Goal: Book appointment/travel/reservation

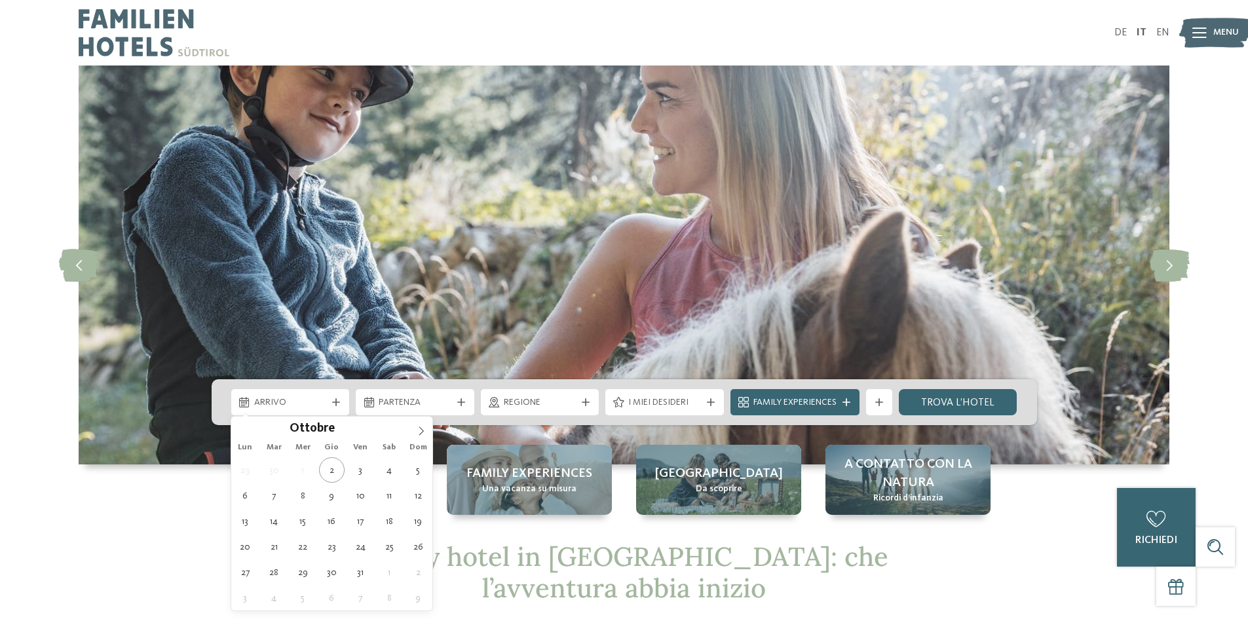
click at [299, 402] on span "Arrivo" at bounding box center [290, 402] width 73 height 13
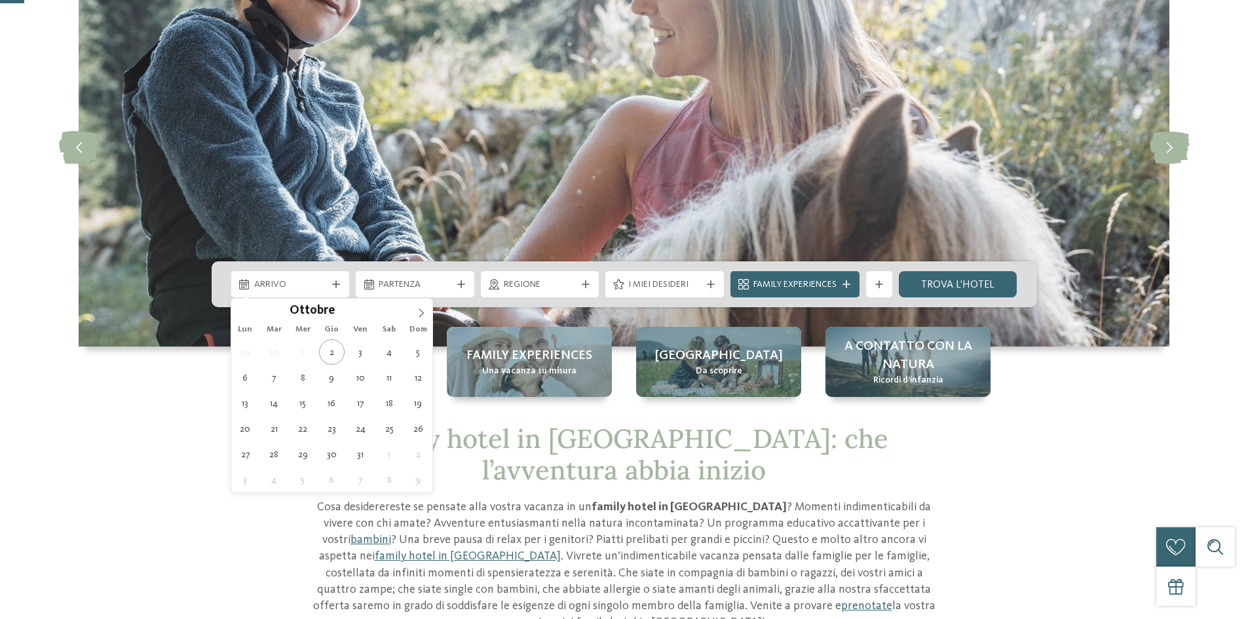
scroll to position [262, 0]
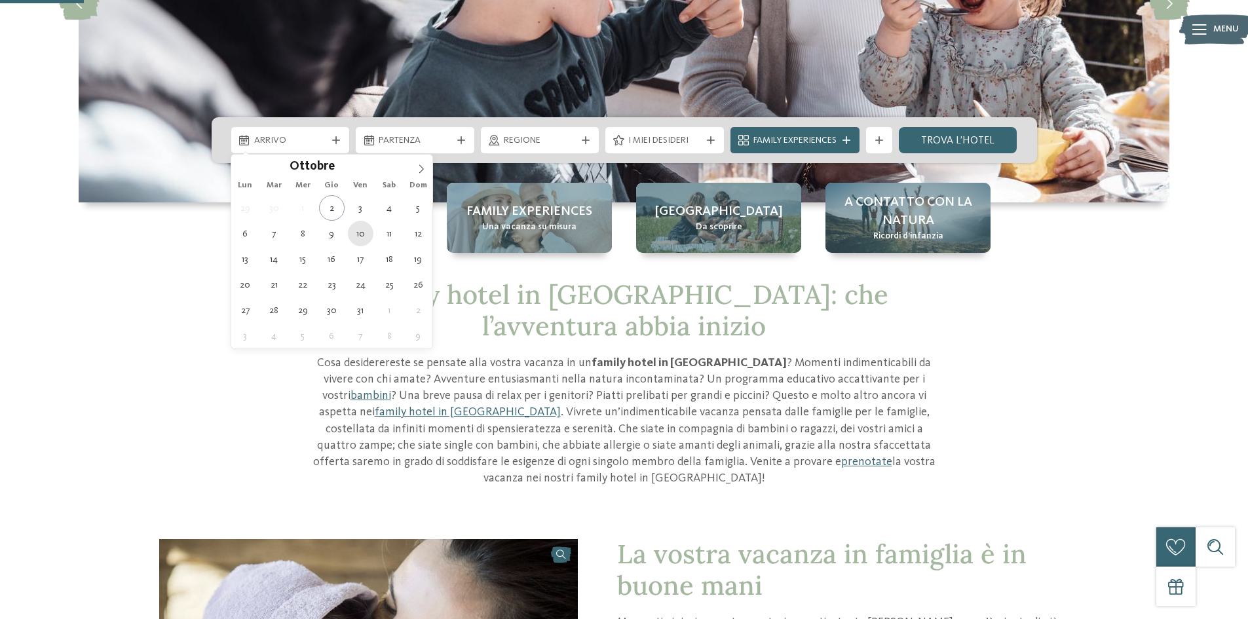
type div "10.10.2025"
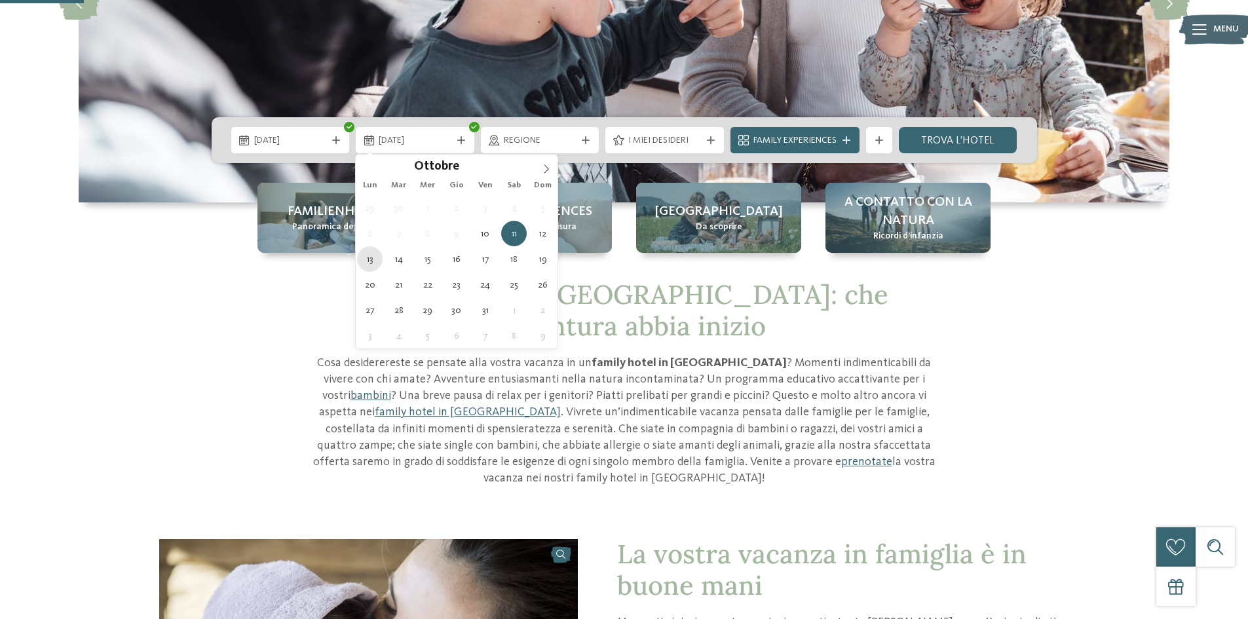
type div "13.10.2025"
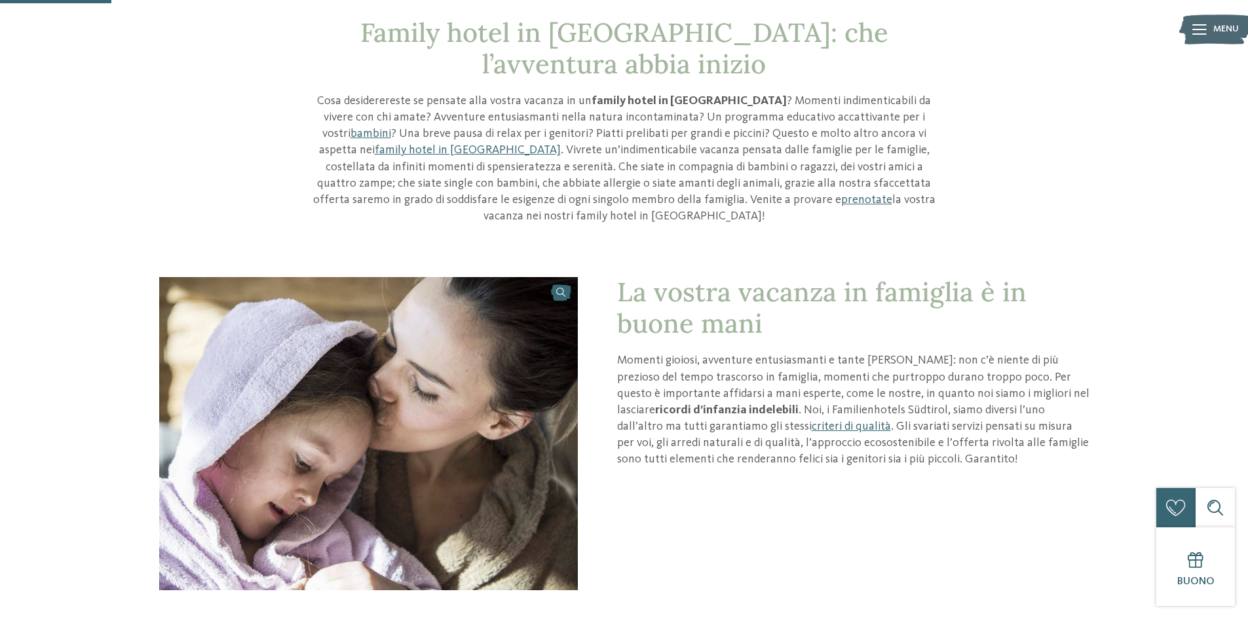
scroll to position [0, 0]
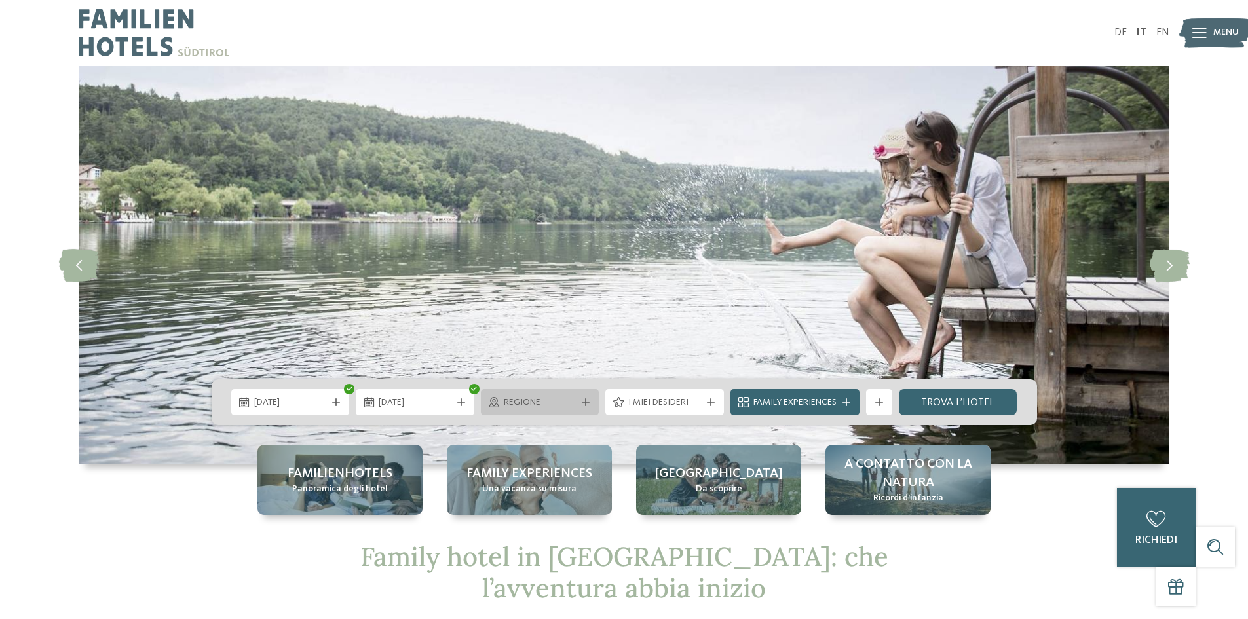
click at [540, 397] on span "Regione" at bounding box center [540, 402] width 73 height 13
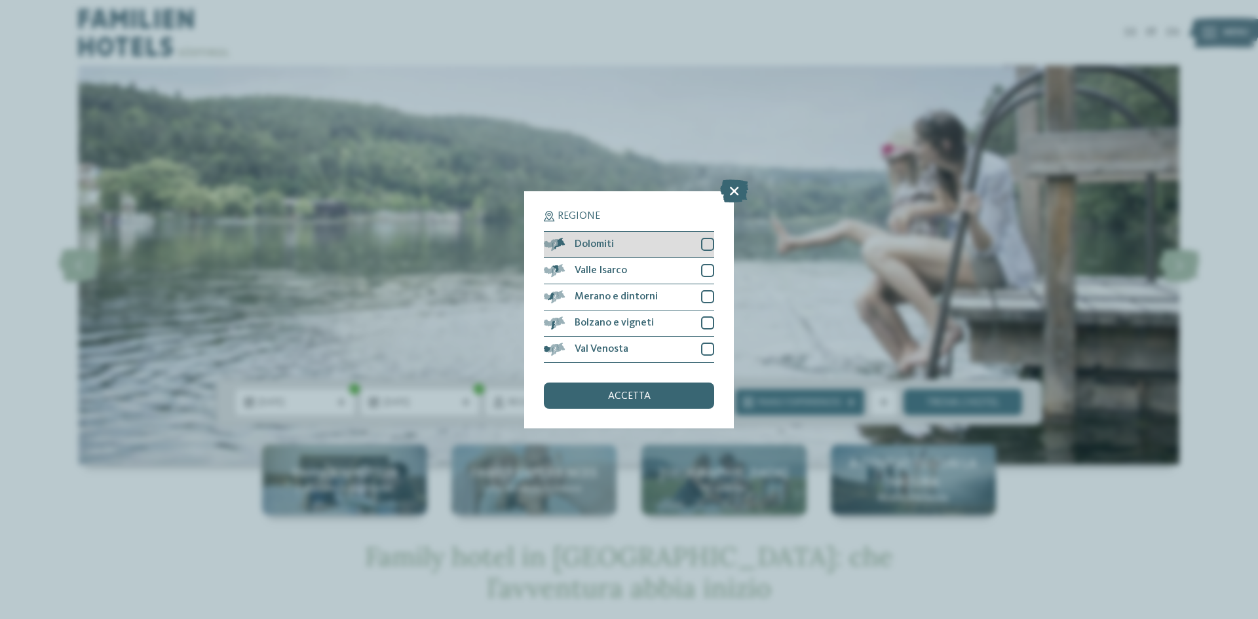
click at [708, 240] on div at bounding box center [707, 244] width 13 height 13
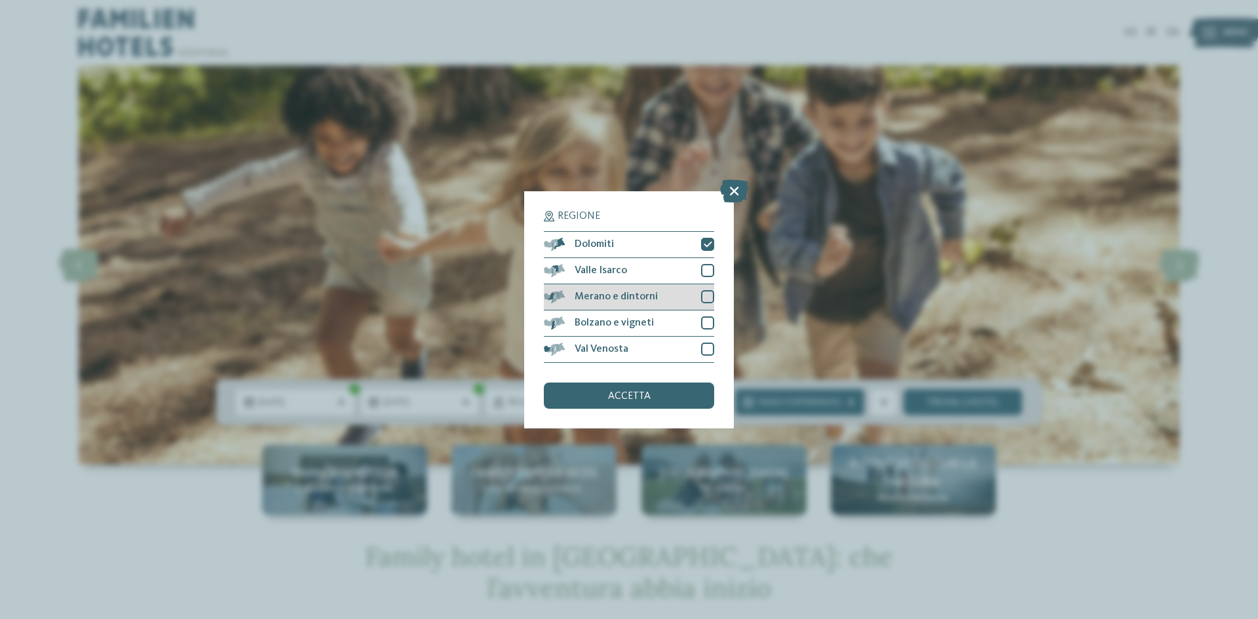
click at [704, 296] on div at bounding box center [707, 296] width 13 height 13
click at [706, 322] on div at bounding box center [707, 323] width 13 height 13
click at [644, 392] on span "accetta" at bounding box center [629, 396] width 43 height 10
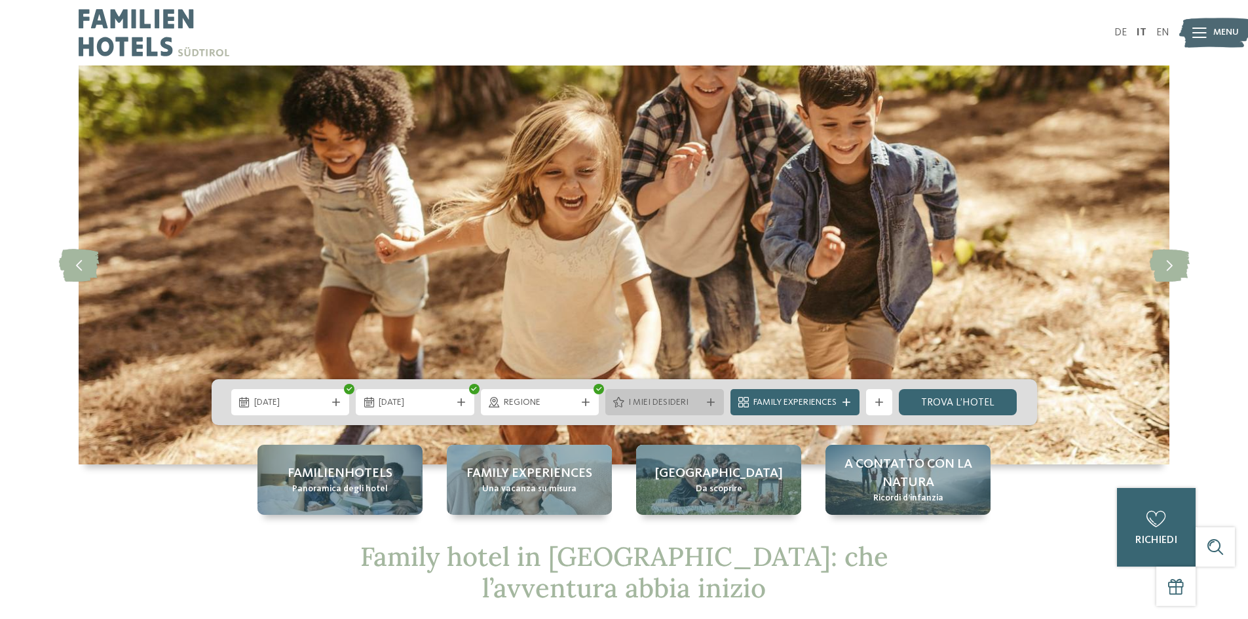
click at [681, 402] on span "I miei desideri" at bounding box center [664, 402] width 73 height 13
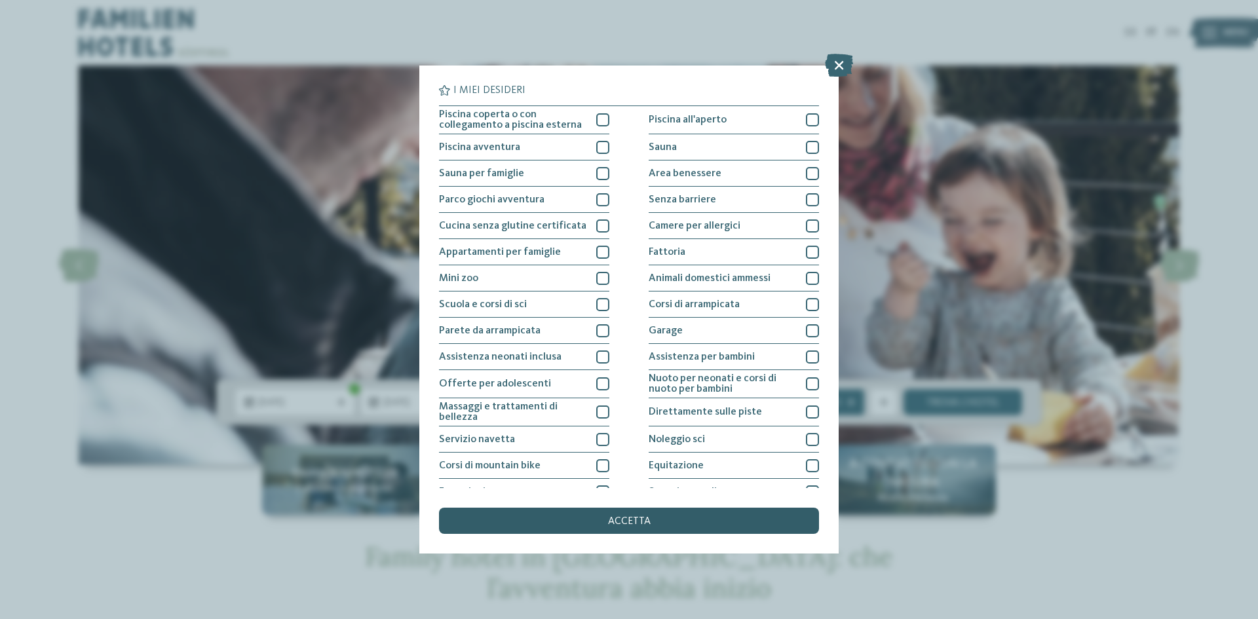
click at [632, 521] on span "accetta" at bounding box center [629, 521] width 43 height 10
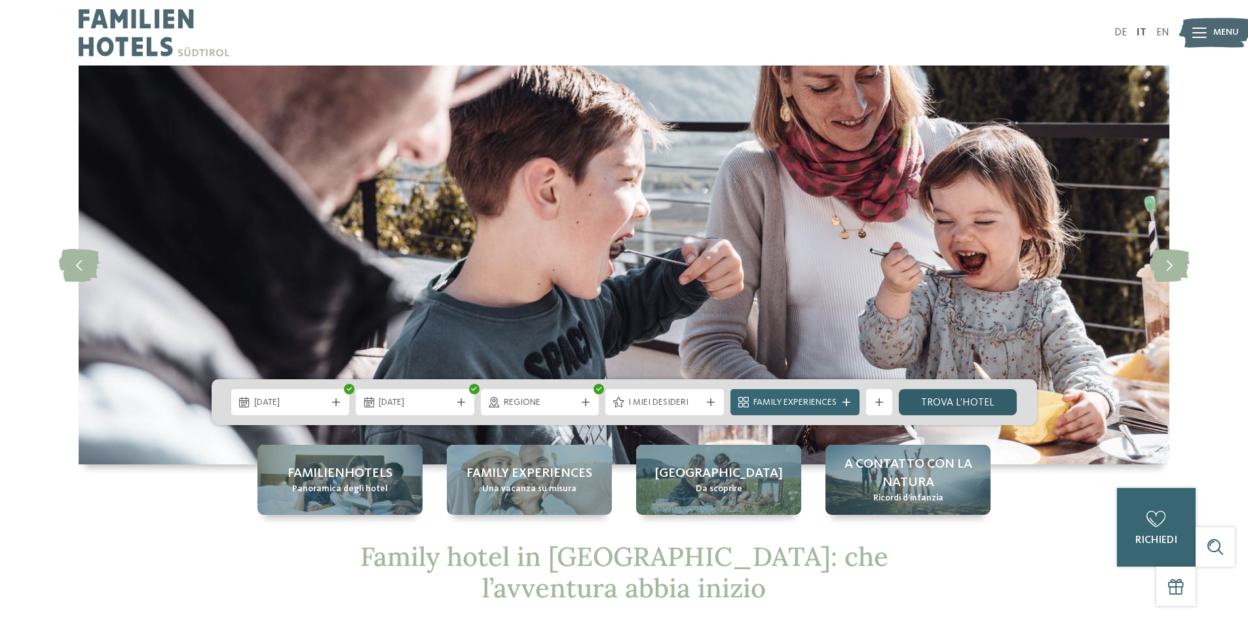
click at [945, 400] on link "trova l’hotel" at bounding box center [958, 402] width 119 height 26
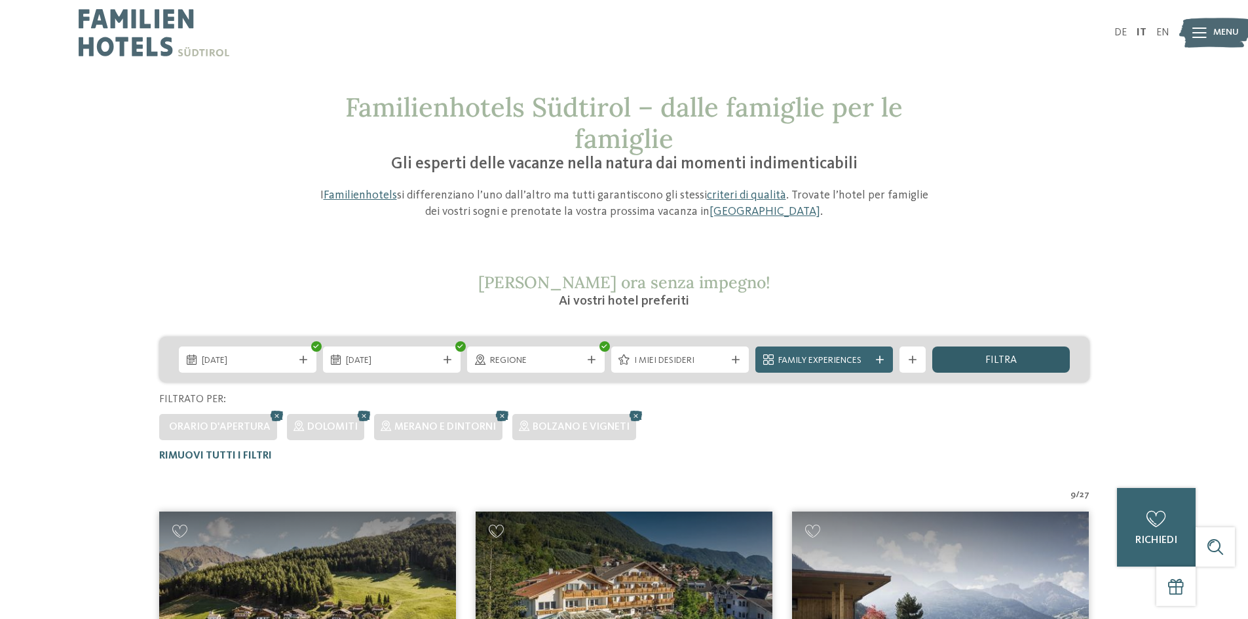
click at [1019, 363] on div "filtra" at bounding box center [1001, 360] width 138 height 26
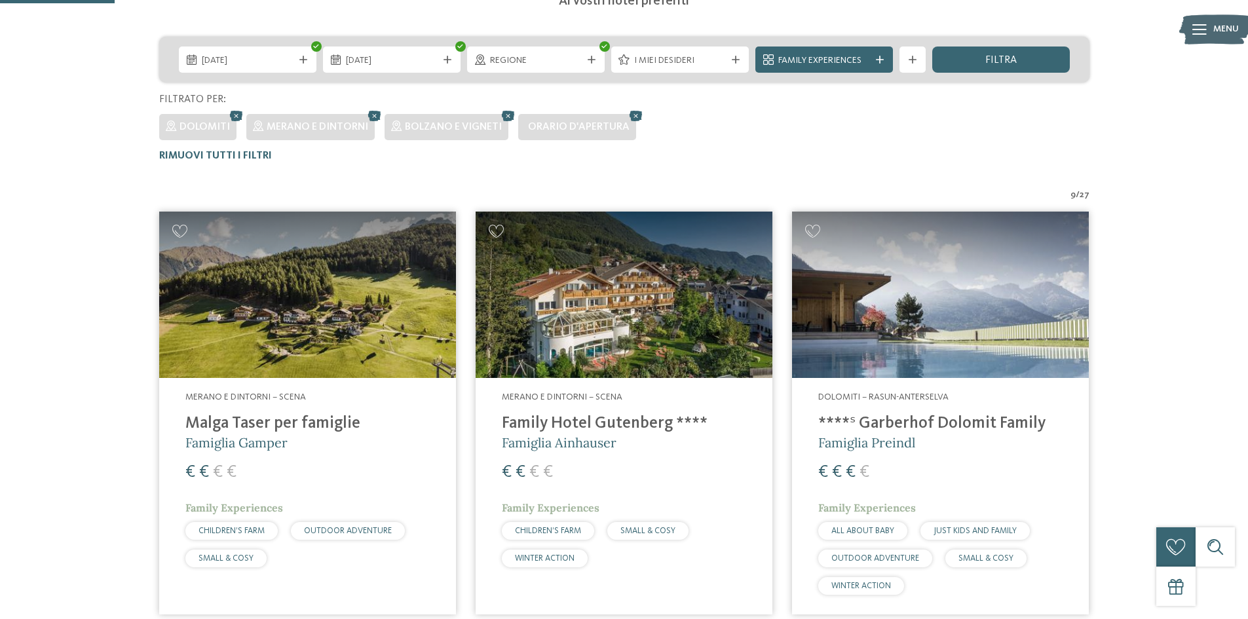
scroll to position [168, 0]
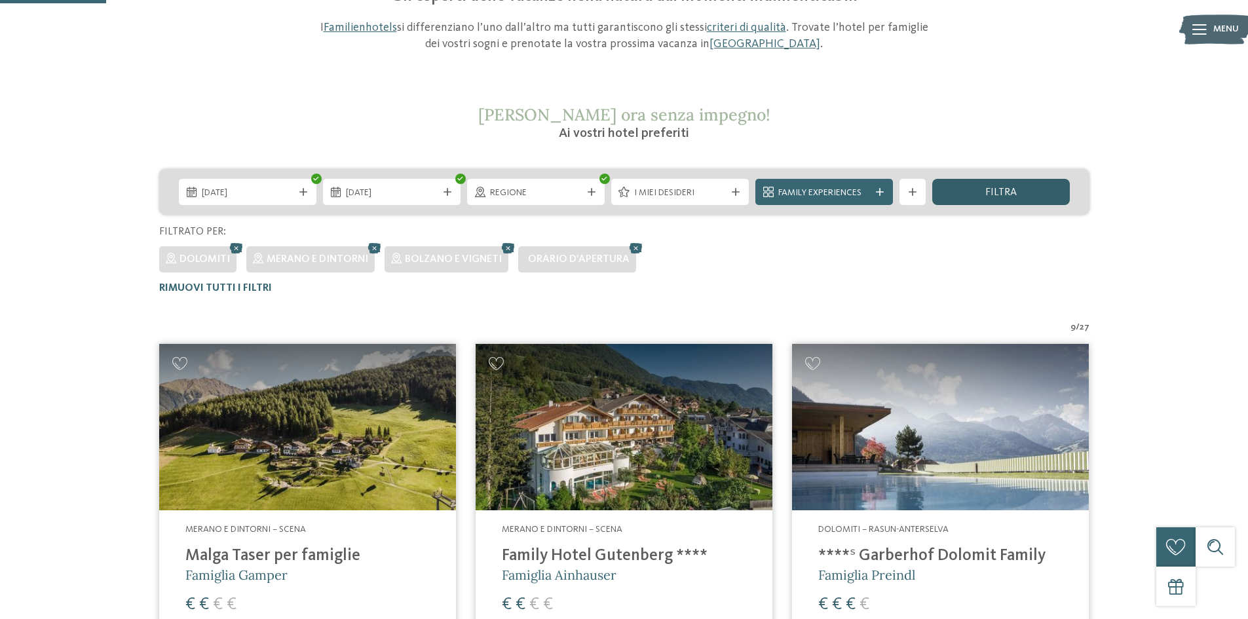
click at [1011, 193] on span "filtra" at bounding box center [1001, 192] width 31 height 10
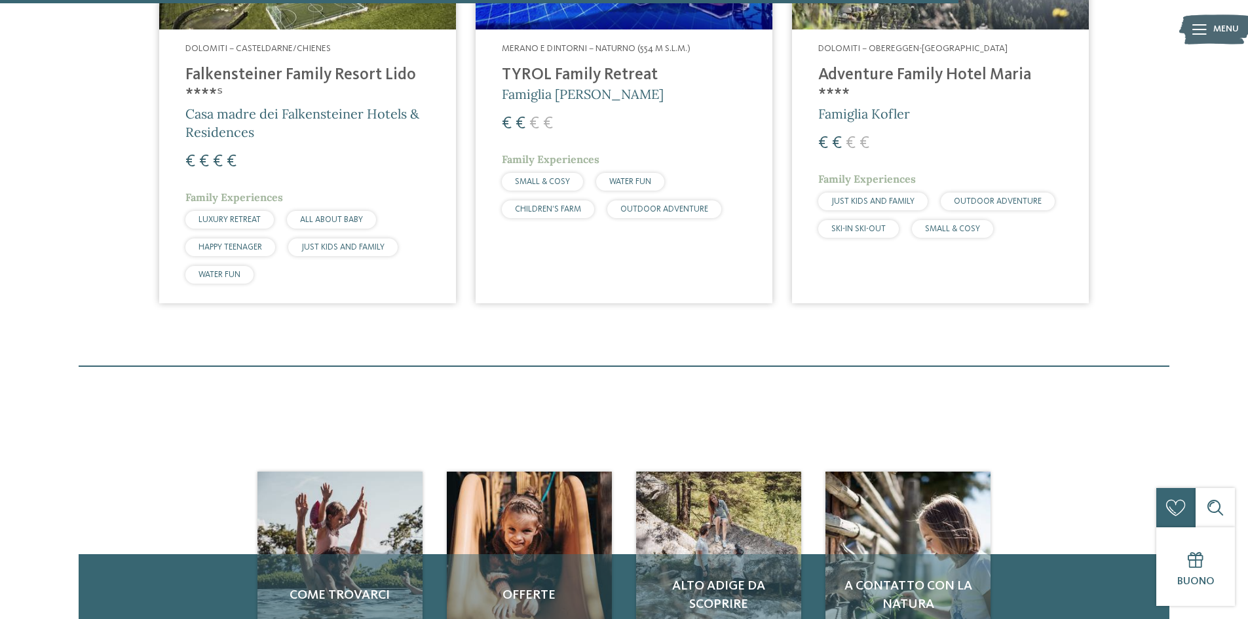
scroll to position [1347, 0]
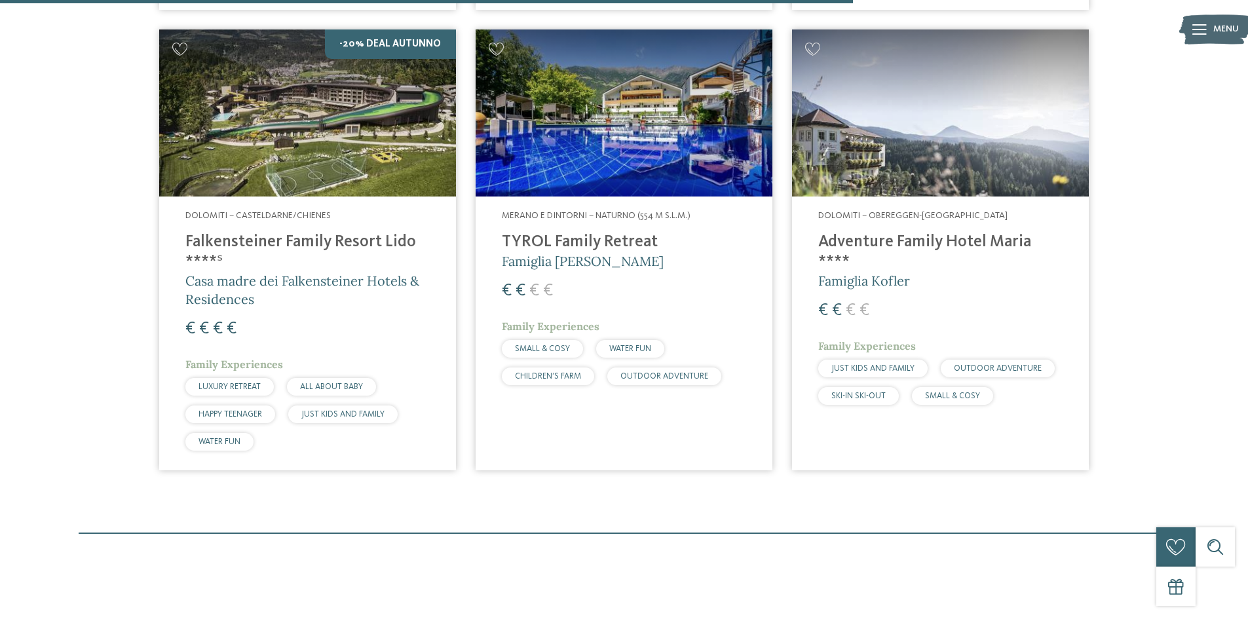
click at [213, 241] on h4 "Falkensteiner Family Resort Lido ****ˢ" at bounding box center [307, 252] width 244 height 39
